Goal: Find contact information: Find contact information

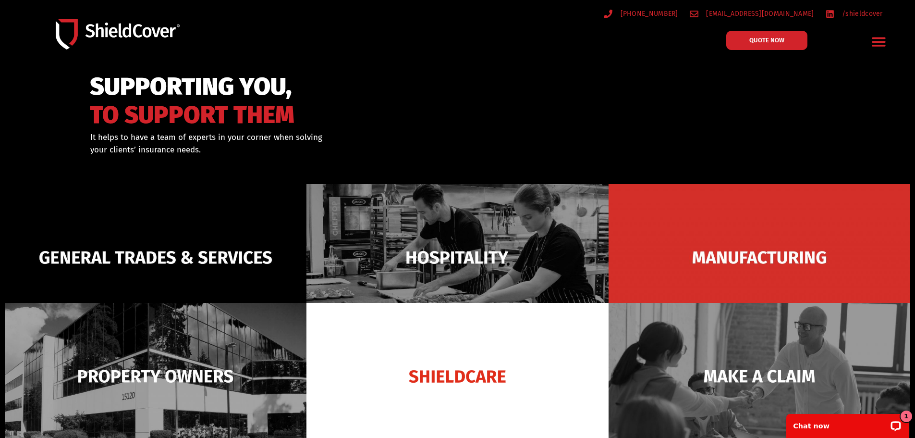
click at [877, 41] on icon "Menu Toggle" at bounding box center [878, 41] width 13 height 9
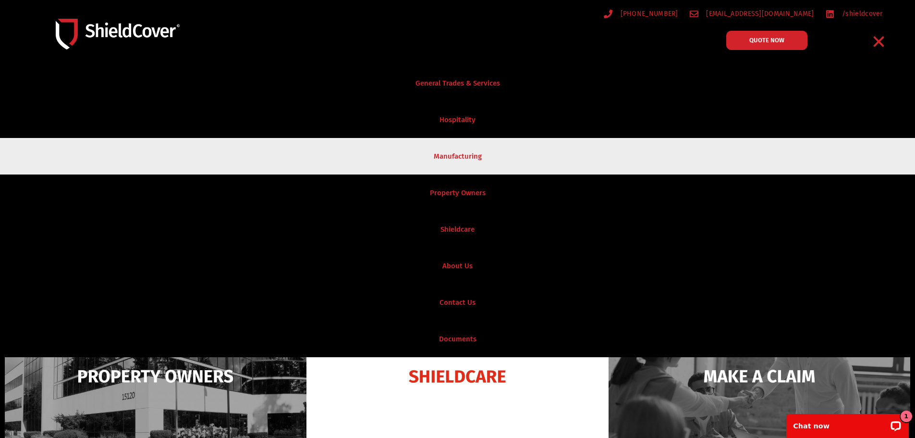
click at [464, 167] on link "Manufacturing" at bounding box center [457, 156] width 915 height 36
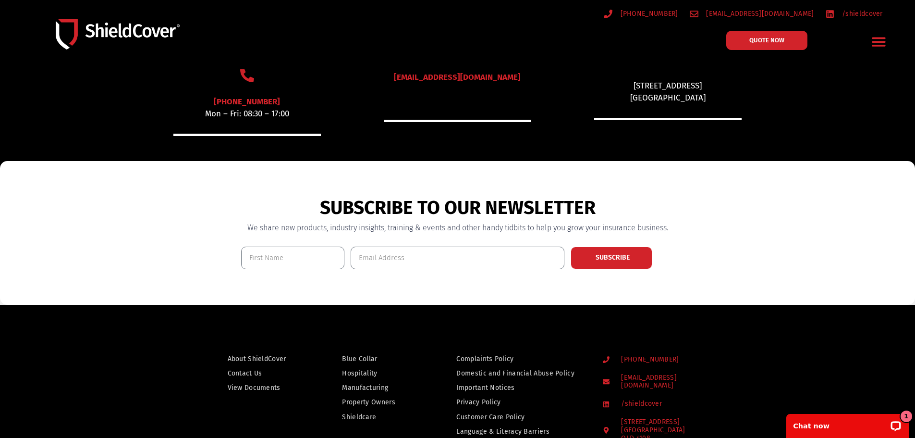
scroll to position [672, 0]
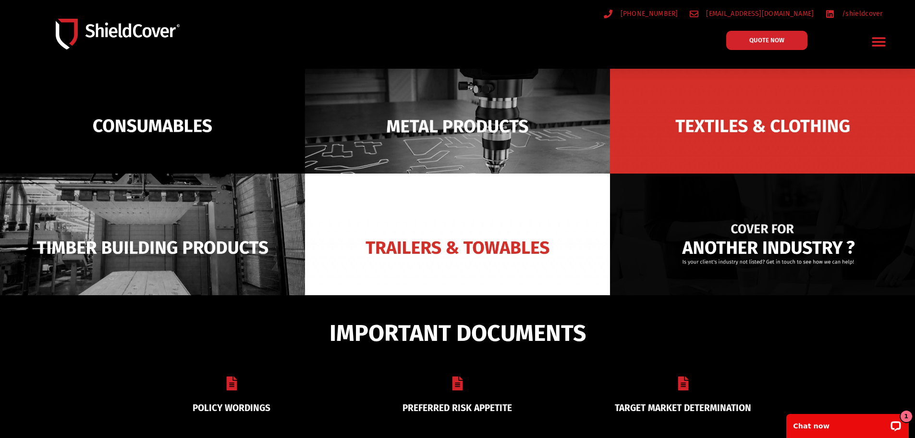
click at [732, 231] on img at bounding box center [762, 247] width 305 height 148
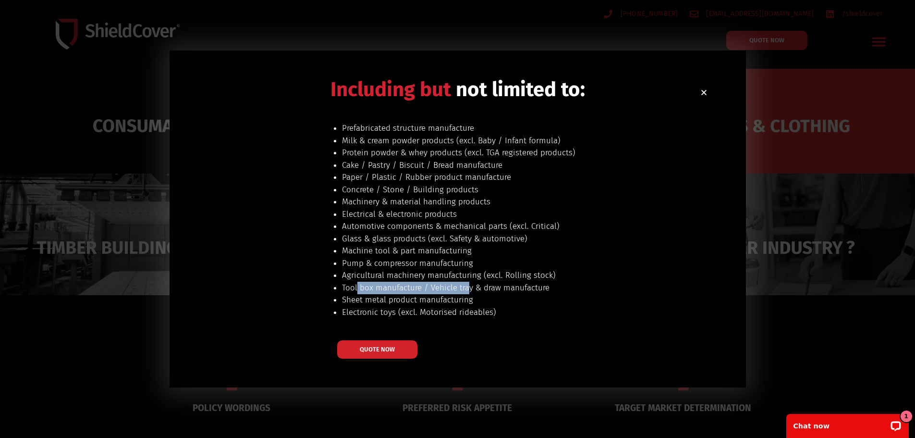
drag, startPoint x: 467, startPoint y: 285, endPoint x: 356, endPoint y: 283, distance: 111.4
click at [356, 283] on li "Tool box manufacture / Vehicle tray & draw manufacture" at bounding box center [517, 287] width 350 height 12
drag, startPoint x: 404, startPoint y: 277, endPoint x: 527, endPoint y: 276, distance: 123.4
click at [527, 276] on li "Agricultural machinery manufacturing (excl. Rolling stock)" at bounding box center [517, 275] width 350 height 12
click at [421, 265] on li "Pump & compressor manufacturing" at bounding box center [517, 263] width 350 height 12
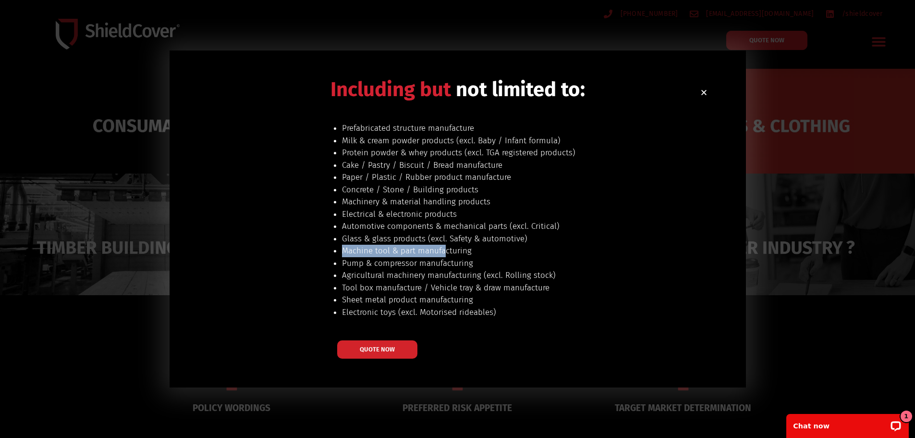
drag, startPoint x: 443, startPoint y: 249, endPoint x: 327, endPoint y: 244, distance: 116.3
click at [327, 245] on div "Prefabricated structure manufacture Milk & cream powder products (excl. Baby / …" at bounding box center [504, 226] width 375 height 208
click at [412, 236] on li "Glass & glass products (excl. Safety & automotive)" at bounding box center [517, 238] width 350 height 12
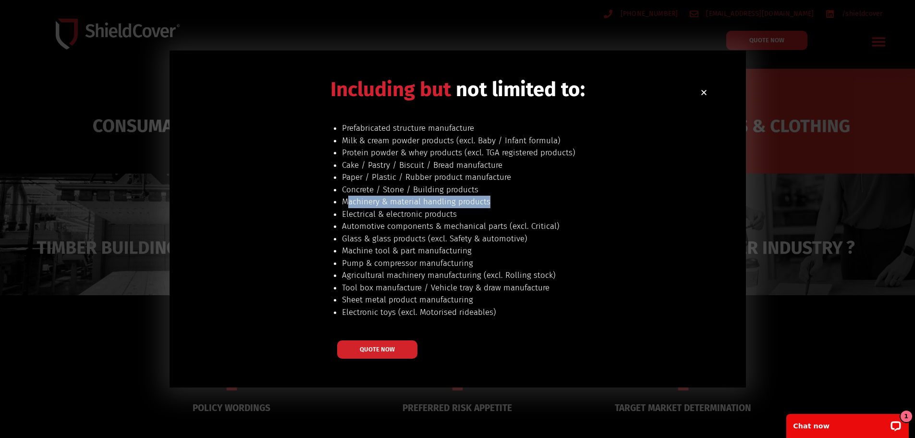
drag, startPoint x: 490, startPoint y: 200, endPoint x: 348, endPoint y: 203, distance: 142.7
click at [348, 203] on li "Machinery & material handling products" at bounding box center [517, 201] width 350 height 12
drag, startPoint x: 353, startPoint y: 186, endPoint x: 375, endPoint y: 190, distance: 21.5
click at [375, 189] on li "Concrete / Stone / Building products" at bounding box center [517, 189] width 350 height 12
drag, startPoint x: 349, startPoint y: 199, endPoint x: 388, endPoint y: 201, distance: 38.9
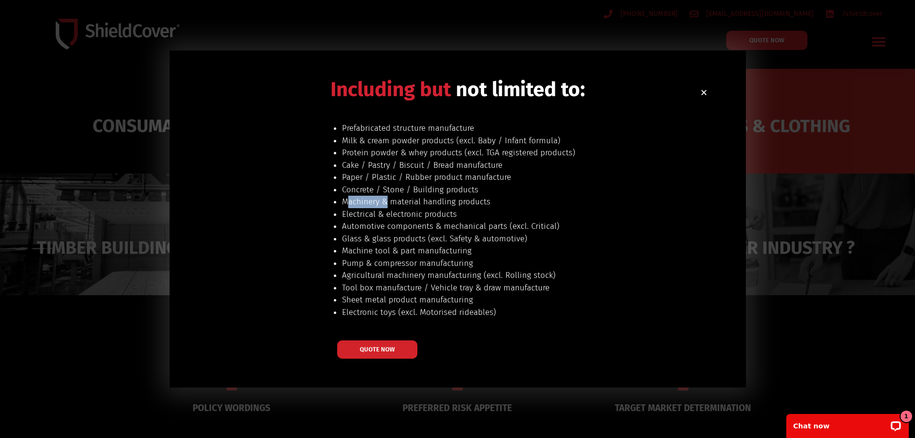
click at [388, 201] on li "Machinery & material handling products" at bounding box center [517, 201] width 350 height 12
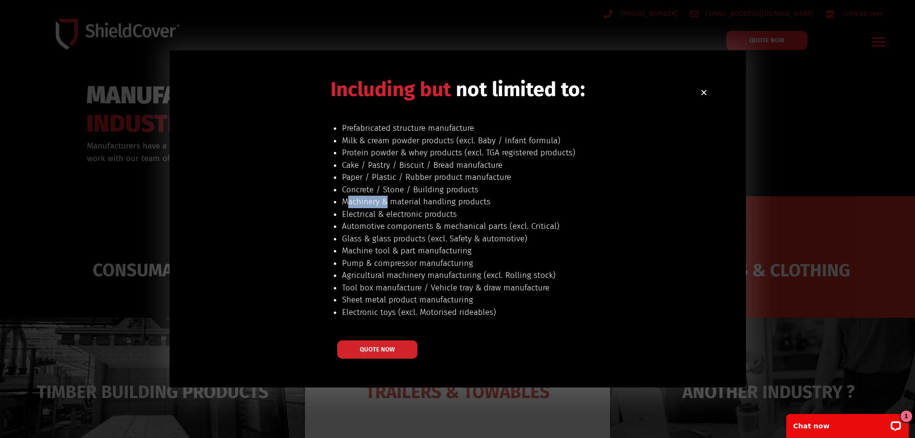
click at [704, 93] on use "Close" at bounding box center [703, 92] width 5 height 5
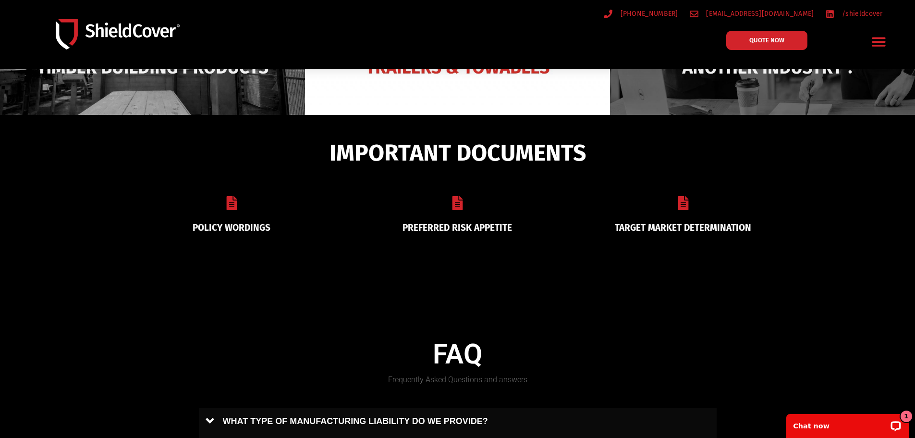
scroll to position [336, 0]
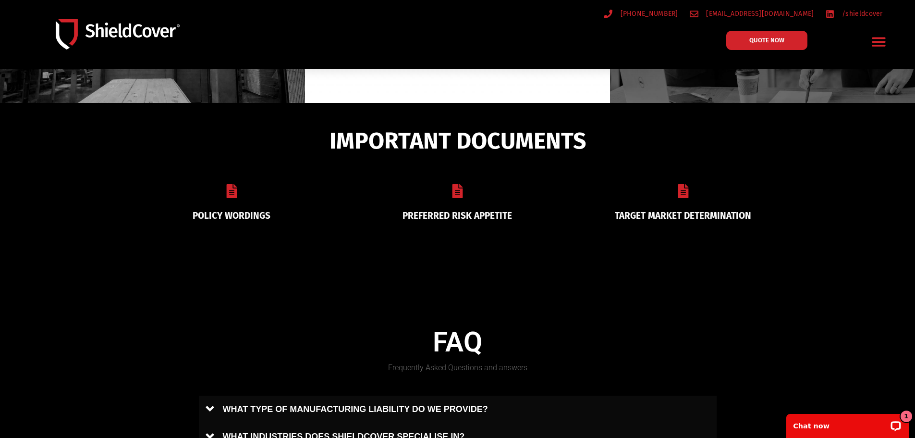
click at [475, 211] on link "PREFERRED RISK APPETITE" at bounding box center [456, 215] width 109 height 11
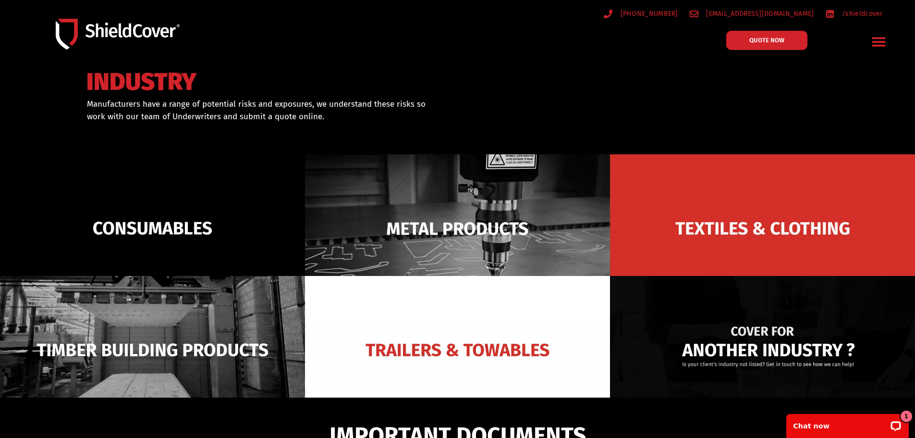
scroll to position [0, 0]
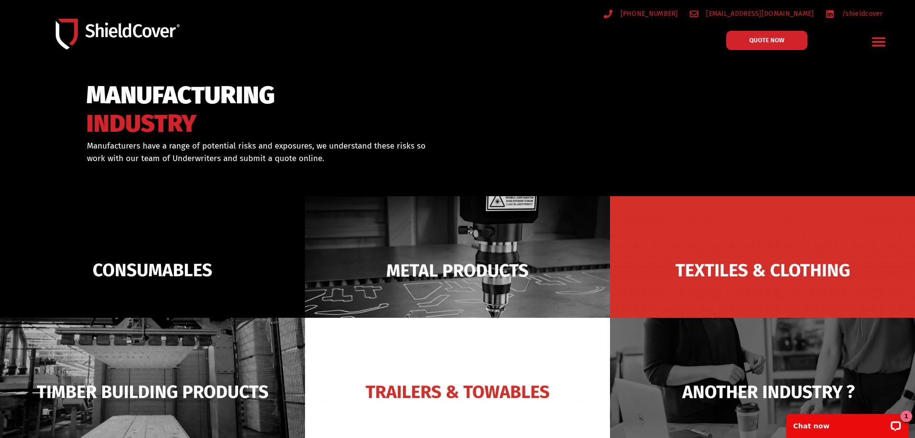
click at [877, 40] on icon "Menu Toggle" at bounding box center [878, 41] width 15 height 15
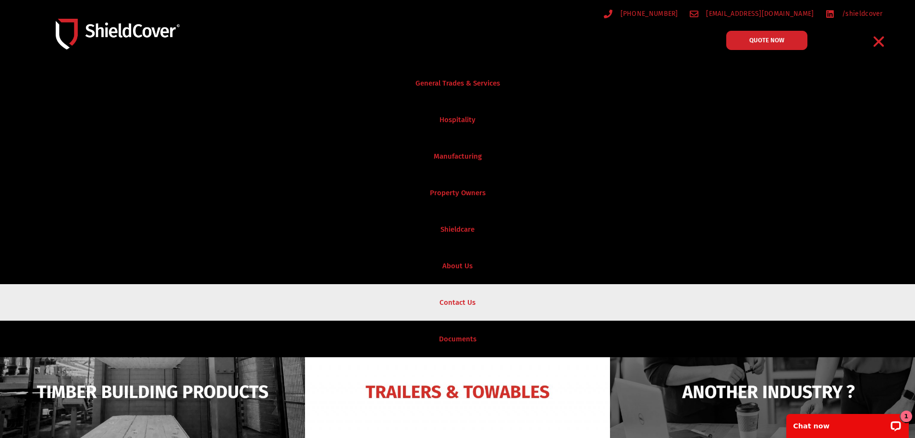
click at [531, 299] on link "Contact Us" at bounding box center [457, 302] width 915 height 36
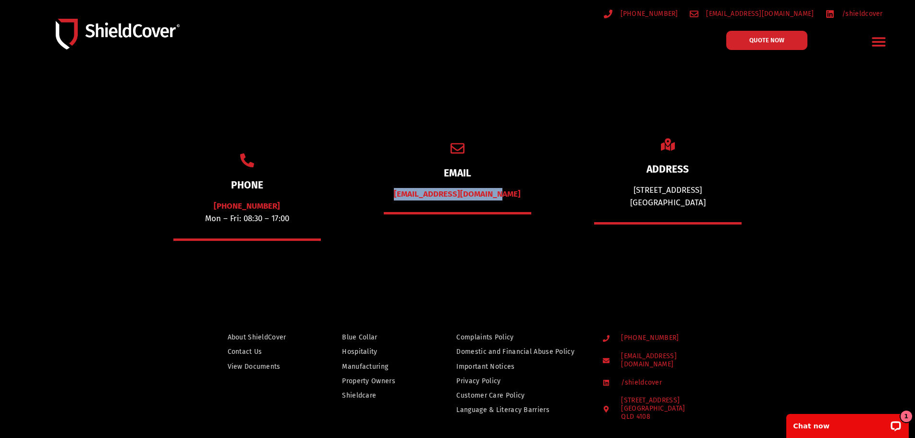
drag, startPoint x: 510, startPoint y: 194, endPoint x: 408, endPoint y: 195, distance: 101.8
click at [408, 195] on div "[EMAIL_ADDRESS][DOMAIN_NAME]" at bounding box center [457, 194] width 147 height 12
copy link "[EMAIL_ADDRESS][DOMAIN_NAME]"
